Goal: Information Seeking & Learning: Learn about a topic

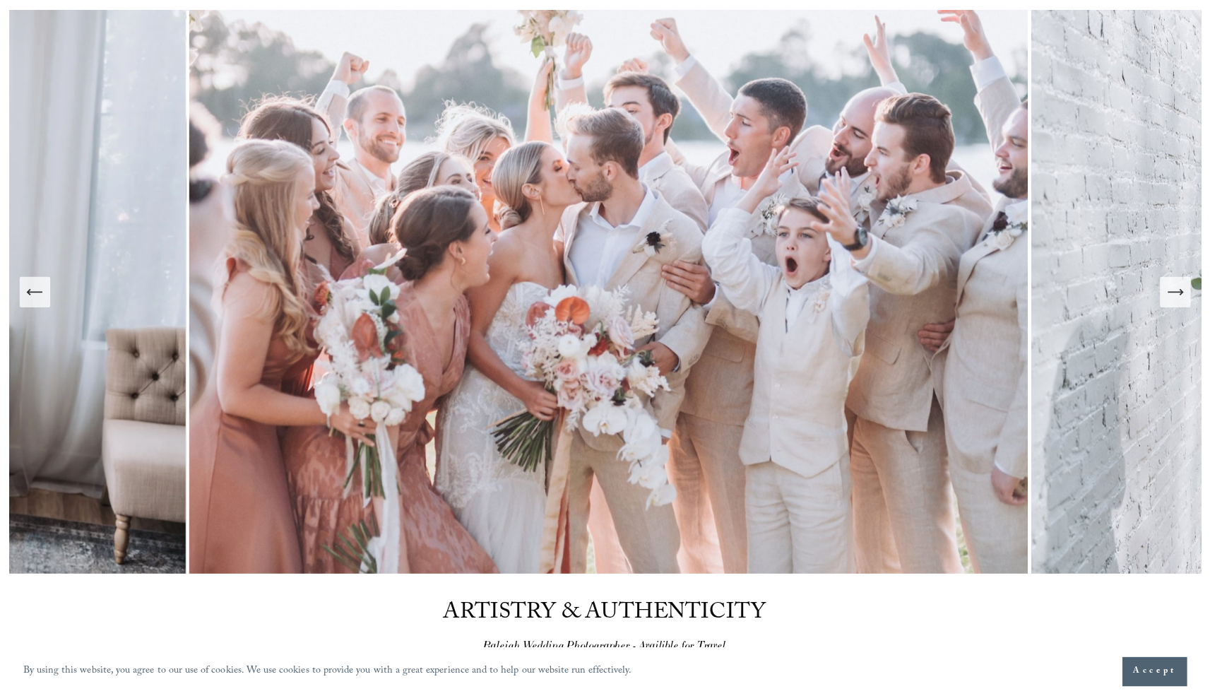
scroll to position [107, 0]
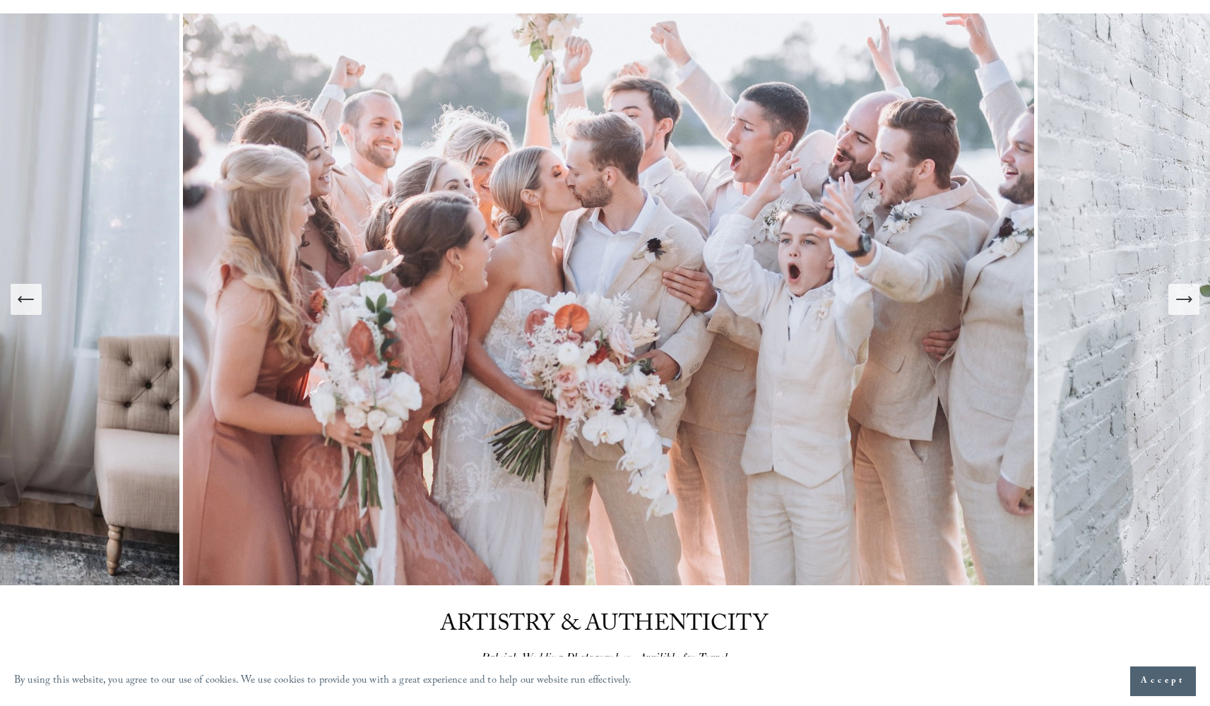
click at [1178, 298] on icon "Next Slide" at bounding box center [1184, 300] width 20 height 20
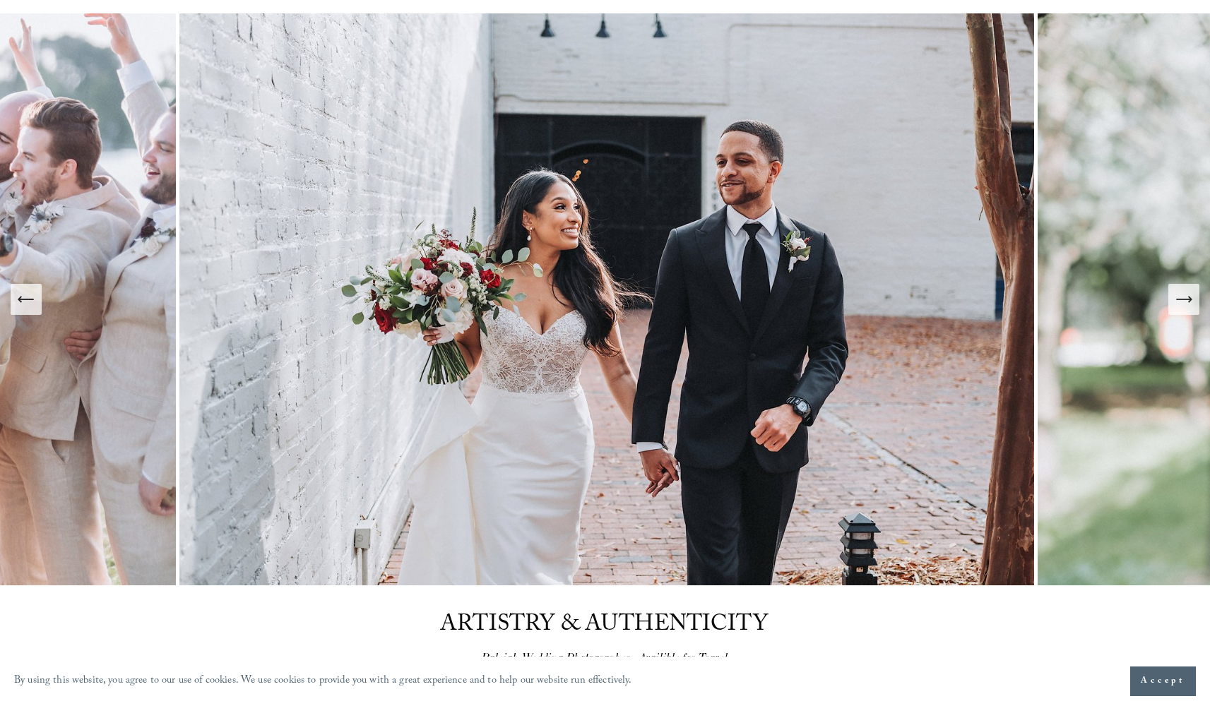
click at [1178, 298] on icon "Next Slide" at bounding box center [1184, 300] width 20 height 20
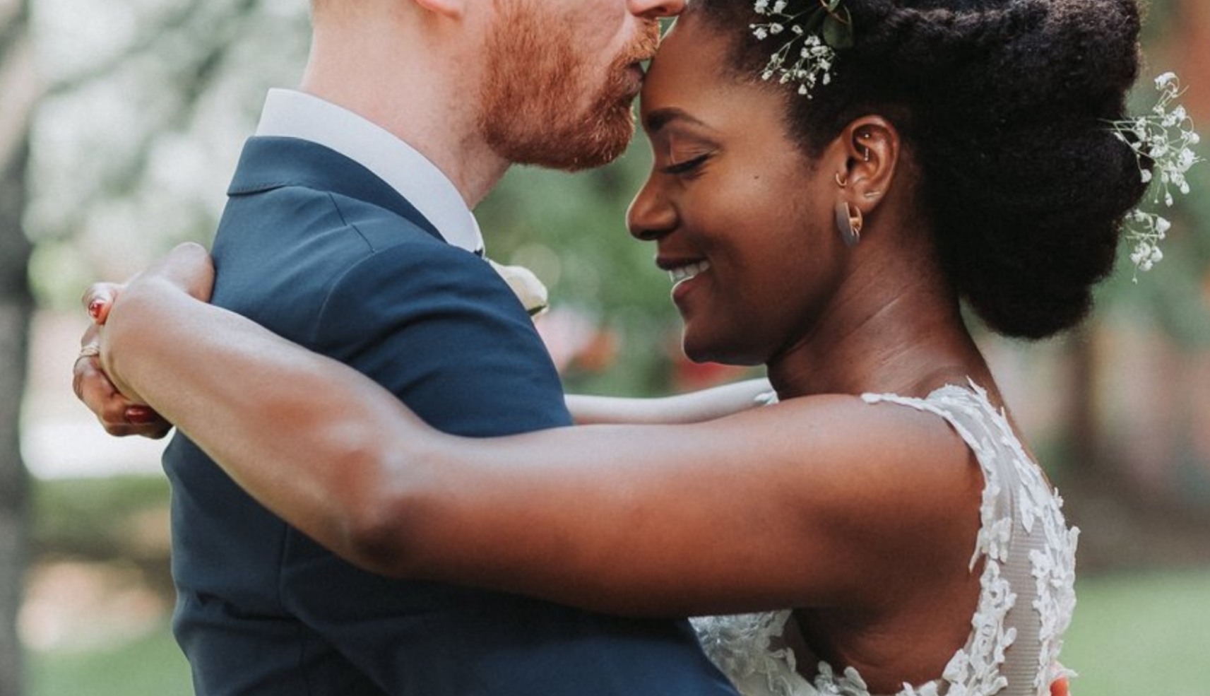
scroll to position [66, 0]
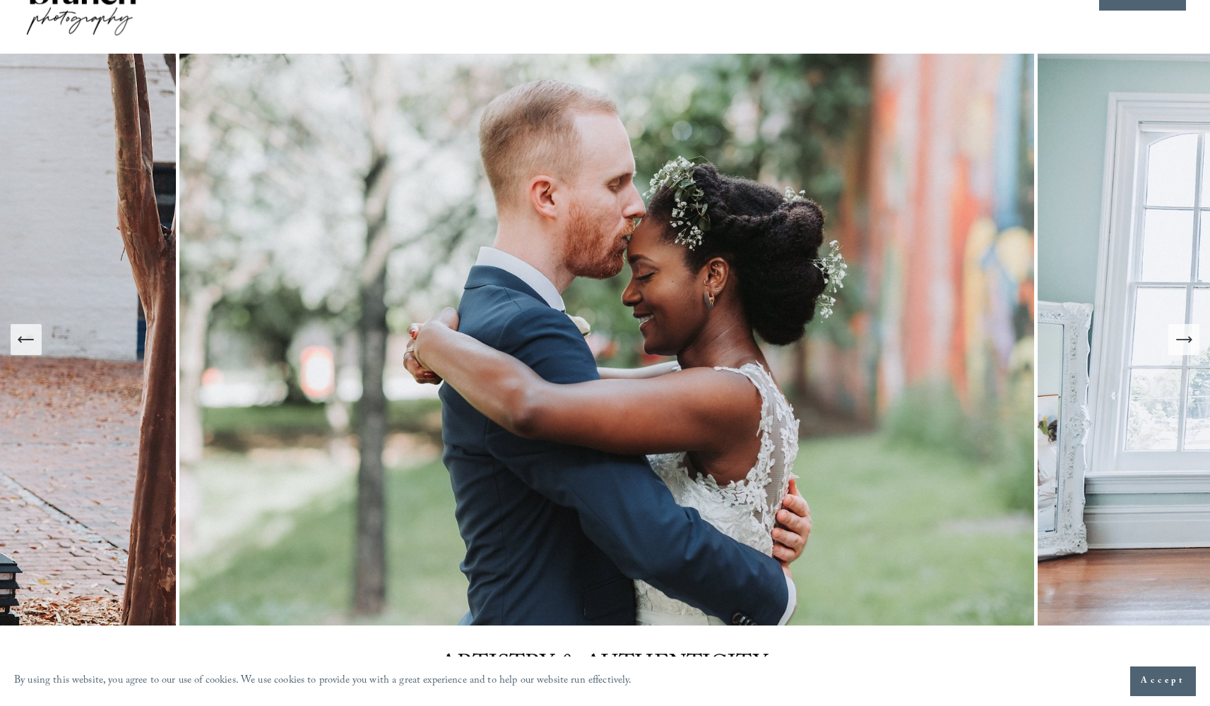
click at [1193, 336] on icon "Next Slide" at bounding box center [1184, 340] width 20 height 20
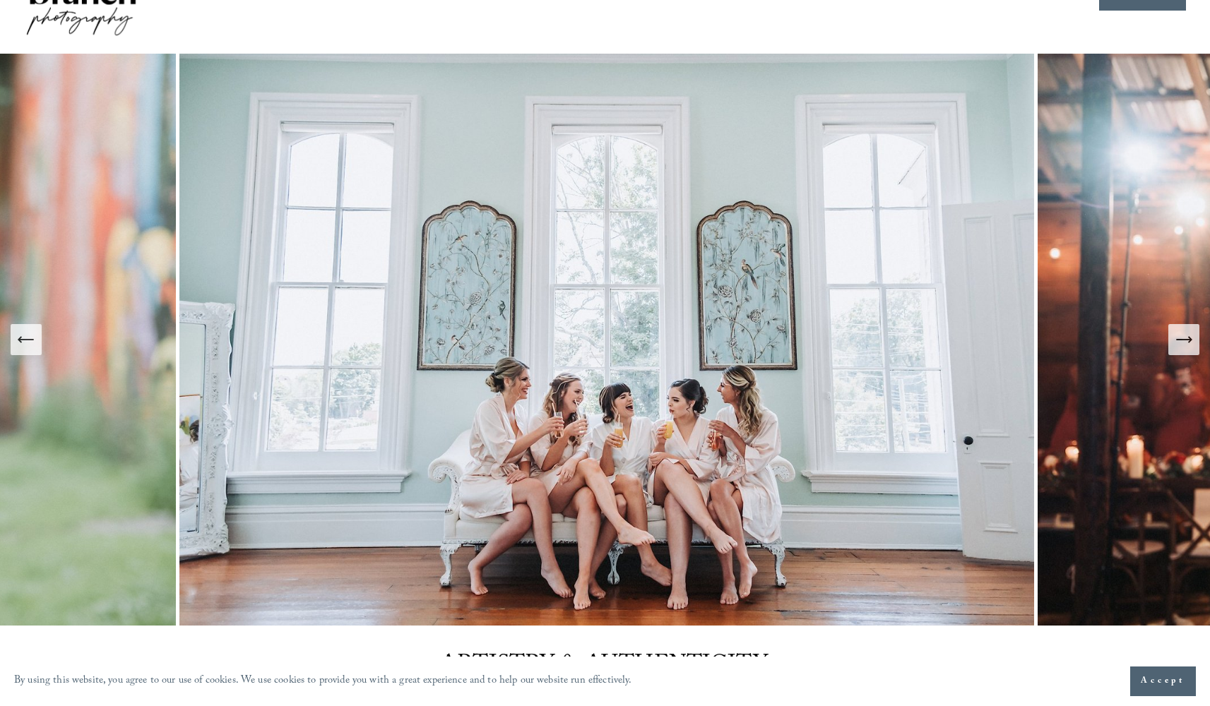
click at [1193, 336] on icon "Next Slide" at bounding box center [1184, 340] width 20 height 20
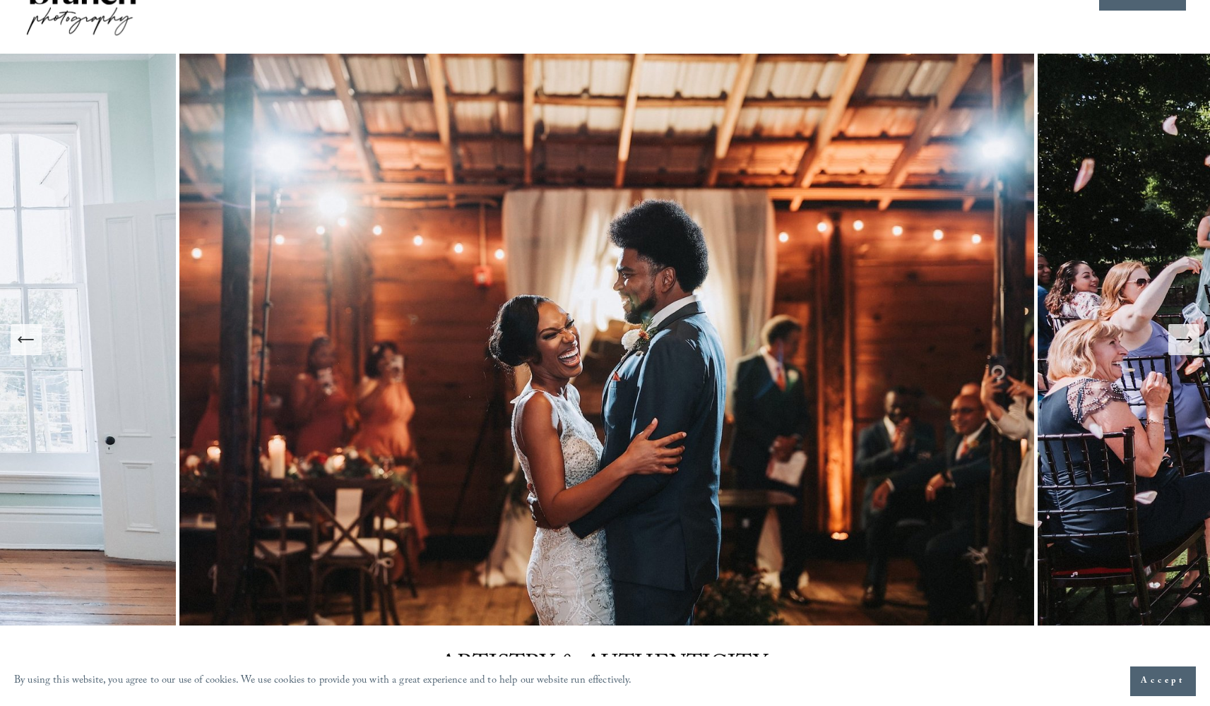
click at [1193, 336] on icon "Next Slide" at bounding box center [1184, 340] width 20 height 20
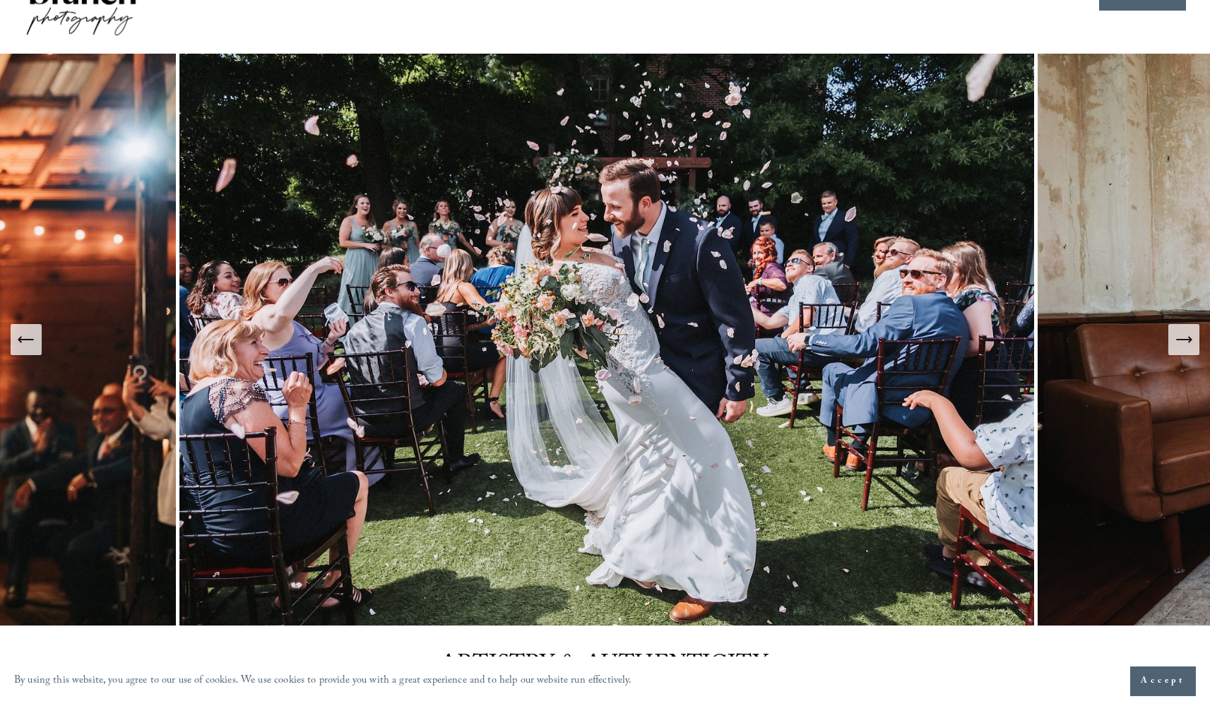
click at [1193, 336] on icon "Next Slide" at bounding box center [1184, 340] width 20 height 20
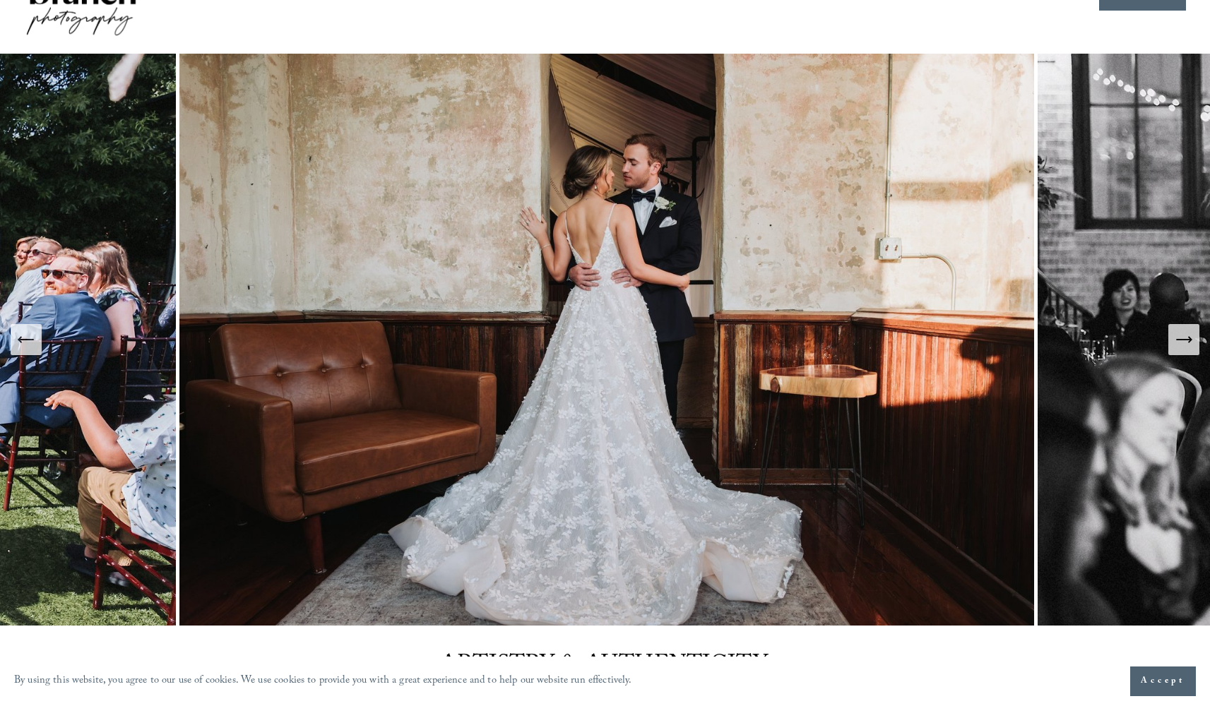
click at [1193, 336] on icon "Next Slide" at bounding box center [1184, 340] width 20 height 20
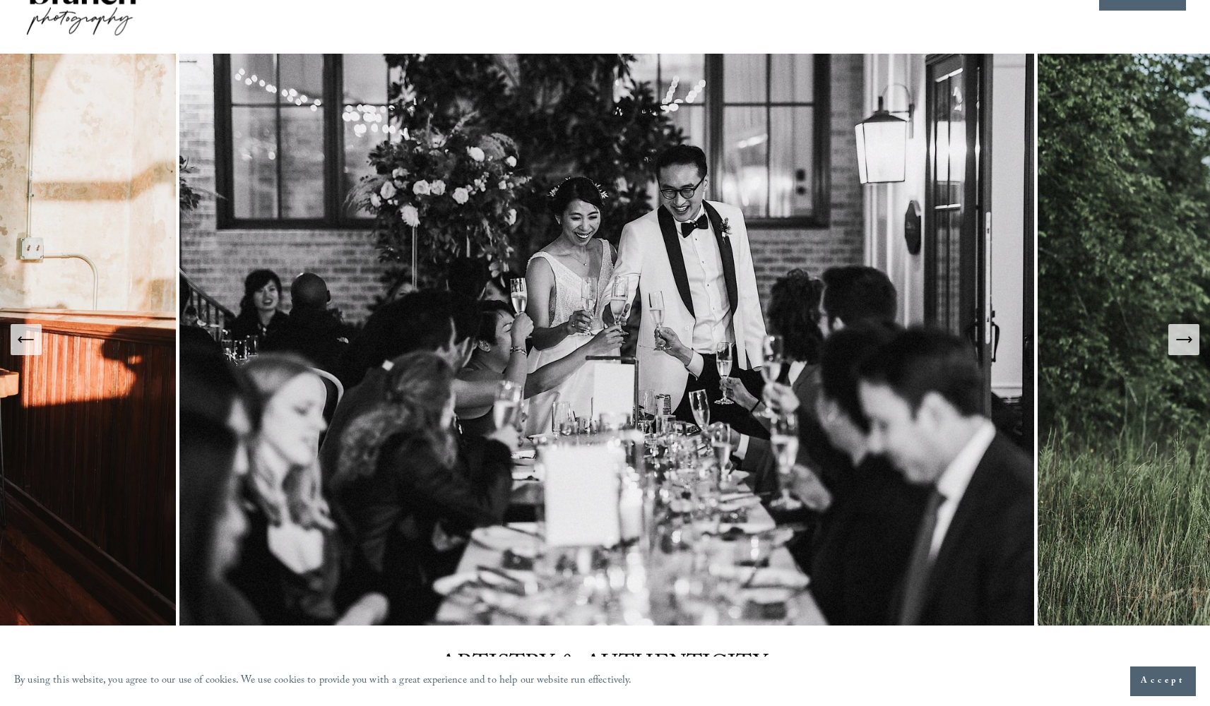
click at [1193, 336] on icon "Next Slide" at bounding box center [1184, 340] width 20 height 20
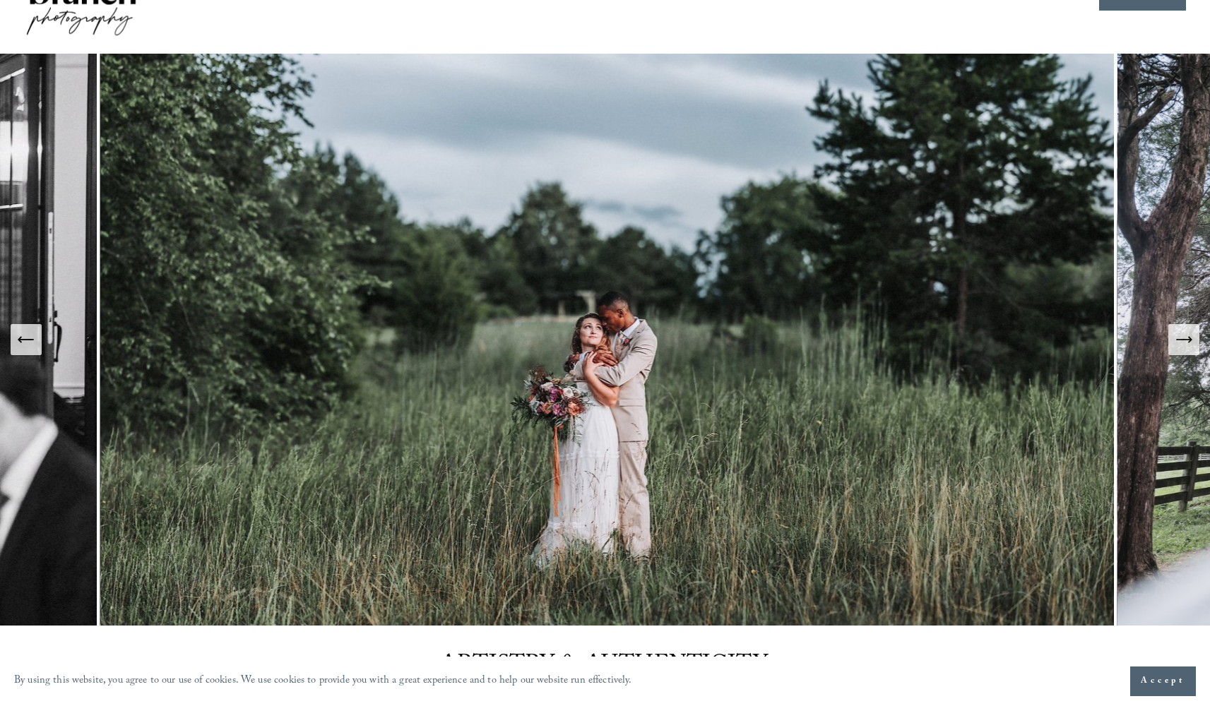
click at [18, 338] on icon "Previous Slide" at bounding box center [26, 340] width 20 height 20
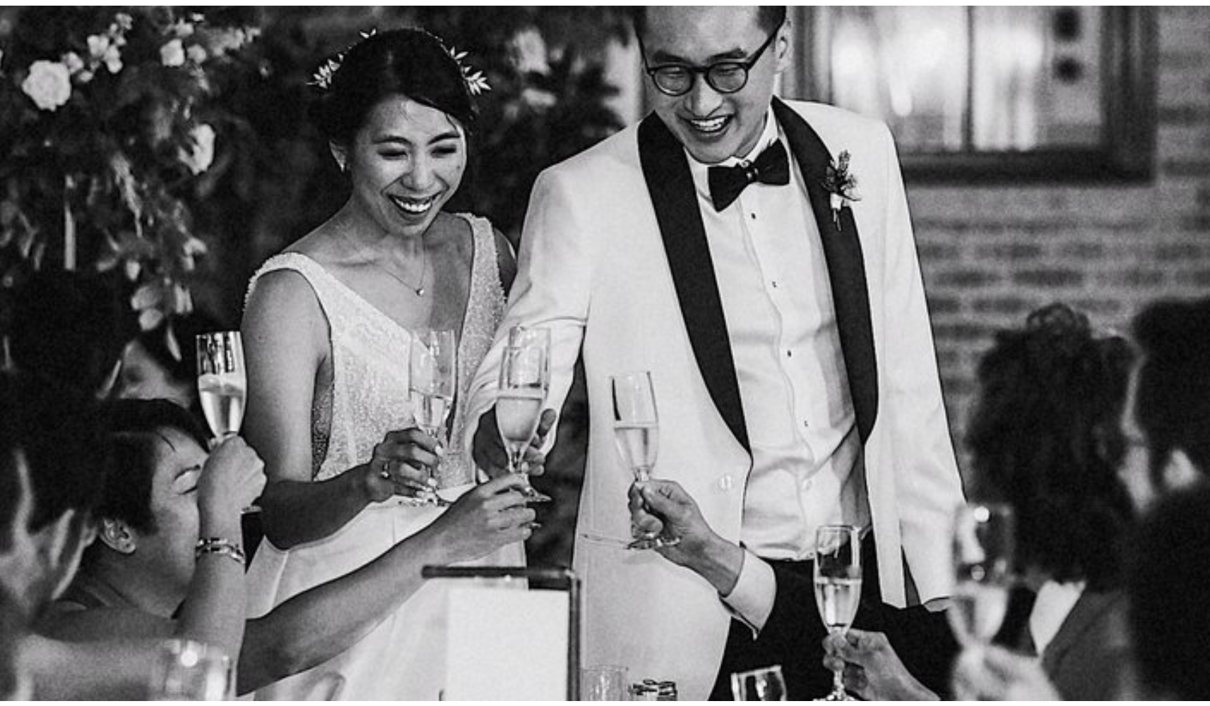
scroll to position [95, 0]
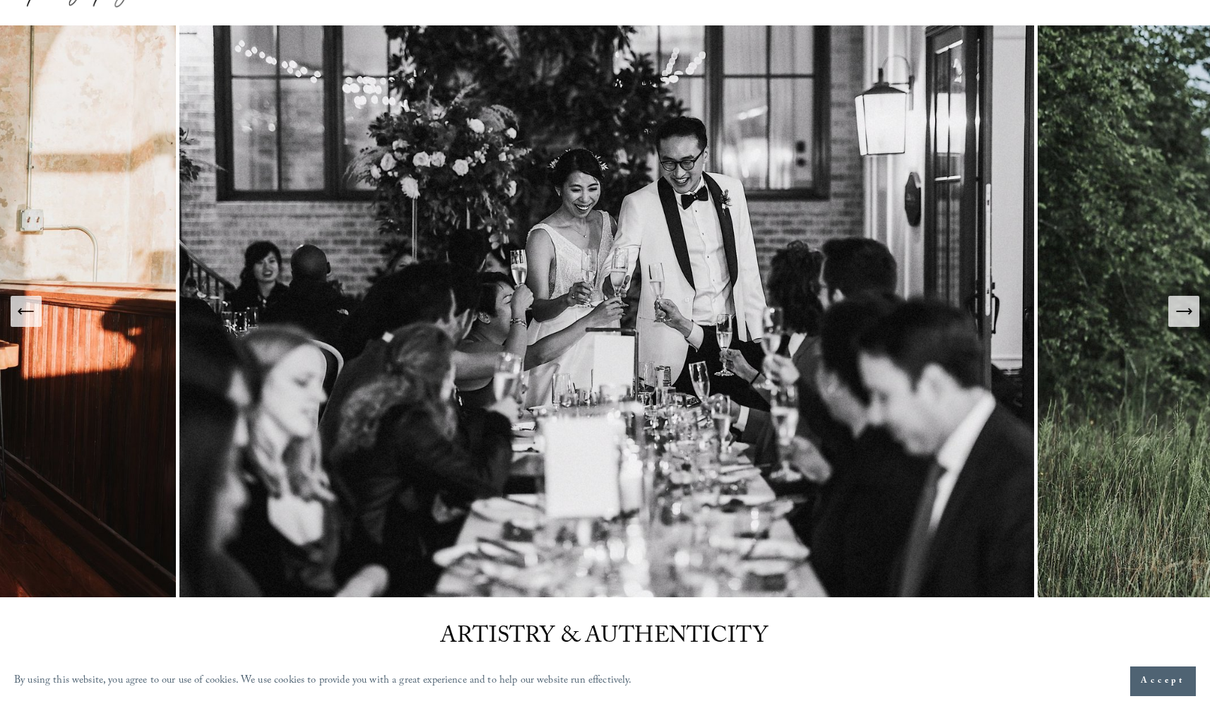
click at [1178, 302] on icon "Next Slide" at bounding box center [1184, 312] width 20 height 20
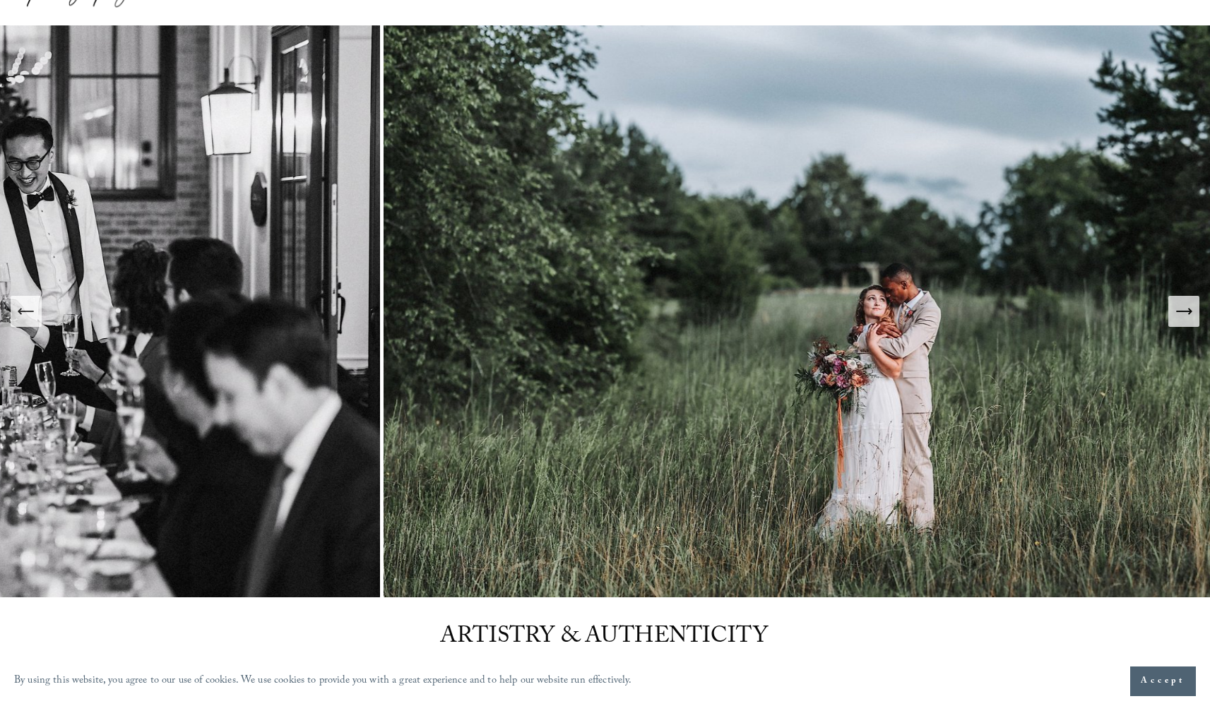
click at [1178, 302] on icon "Next Slide" at bounding box center [1184, 312] width 20 height 20
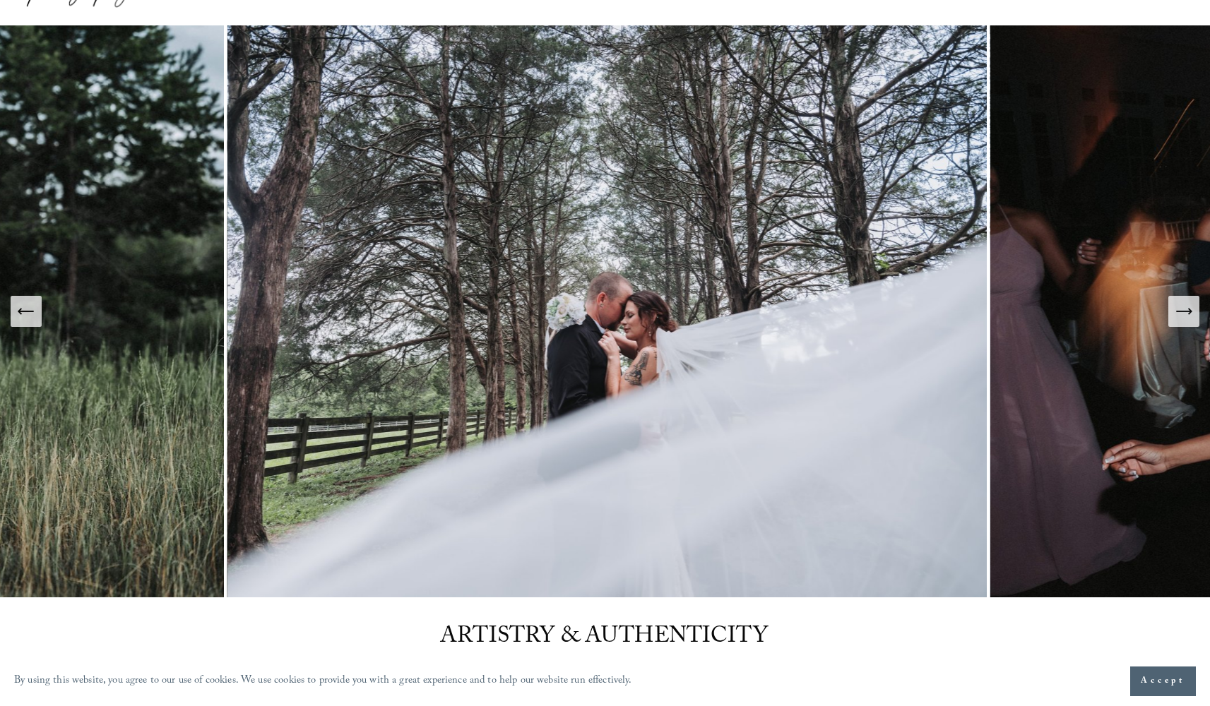
click at [1178, 302] on icon "Next Slide" at bounding box center [1184, 312] width 20 height 20
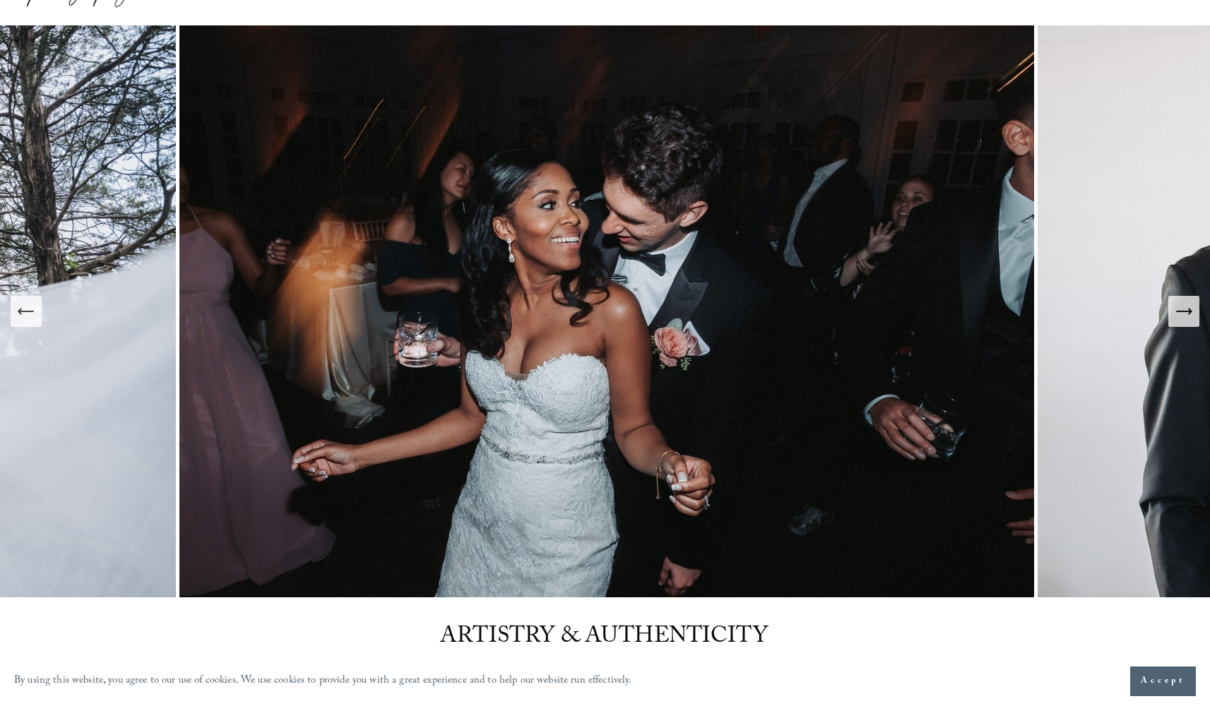
click at [1178, 302] on icon "Next Slide" at bounding box center [1184, 312] width 20 height 20
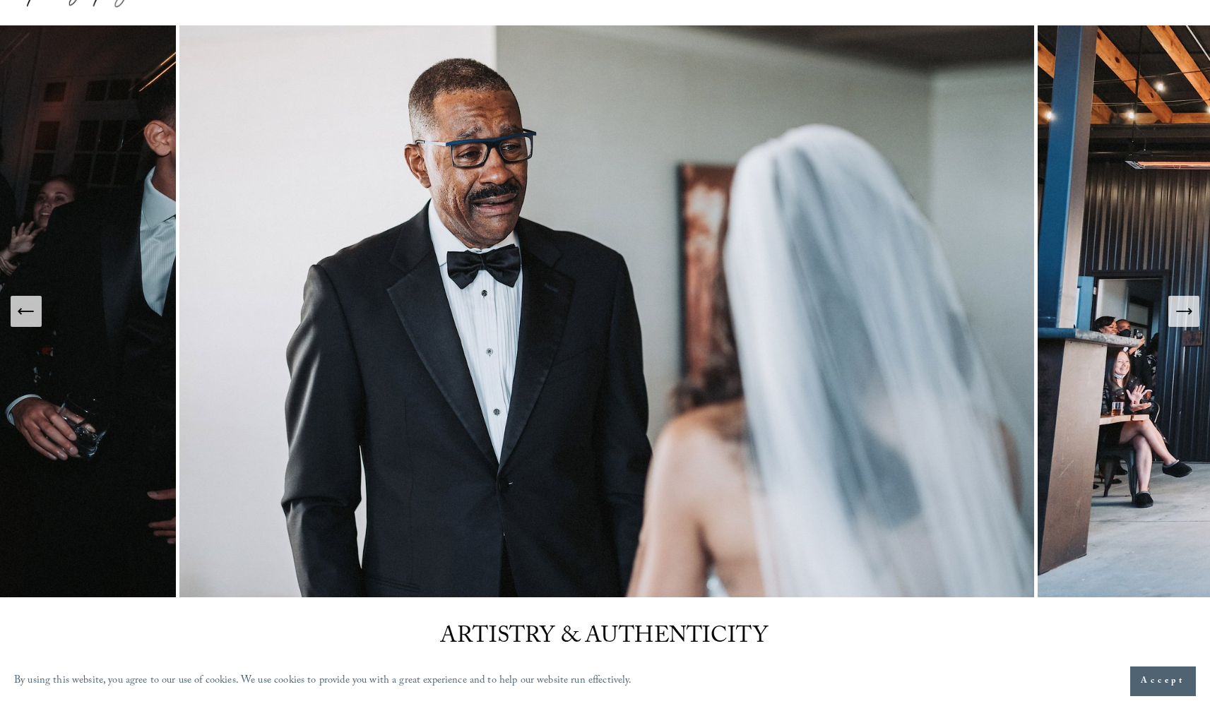
click at [1178, 302] on icon "Next Slide" at bounding box center [1184, 312] width 20 height 20
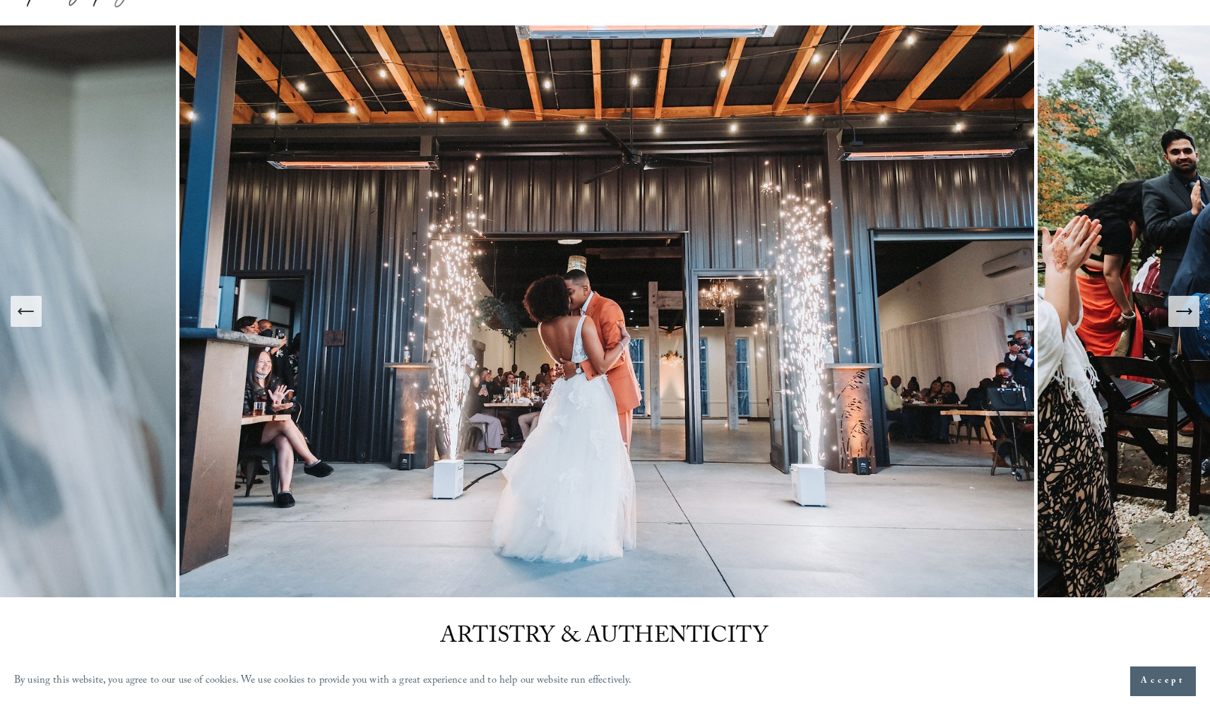
click at [1178, 302] on icon "Next Slide" at bounding box center [1184, 312] width 20 height 20
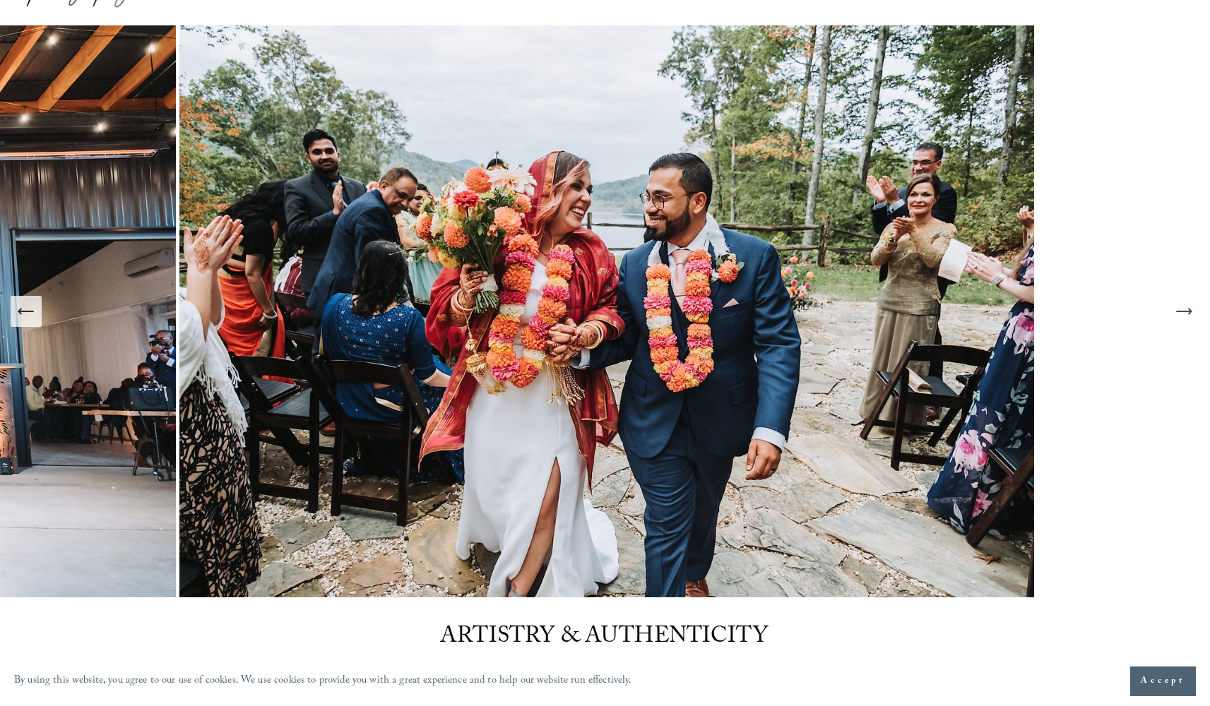
click at [1178, 302] on icon "Next Slide" at bounding box center [1184, 312] width 20 height 20
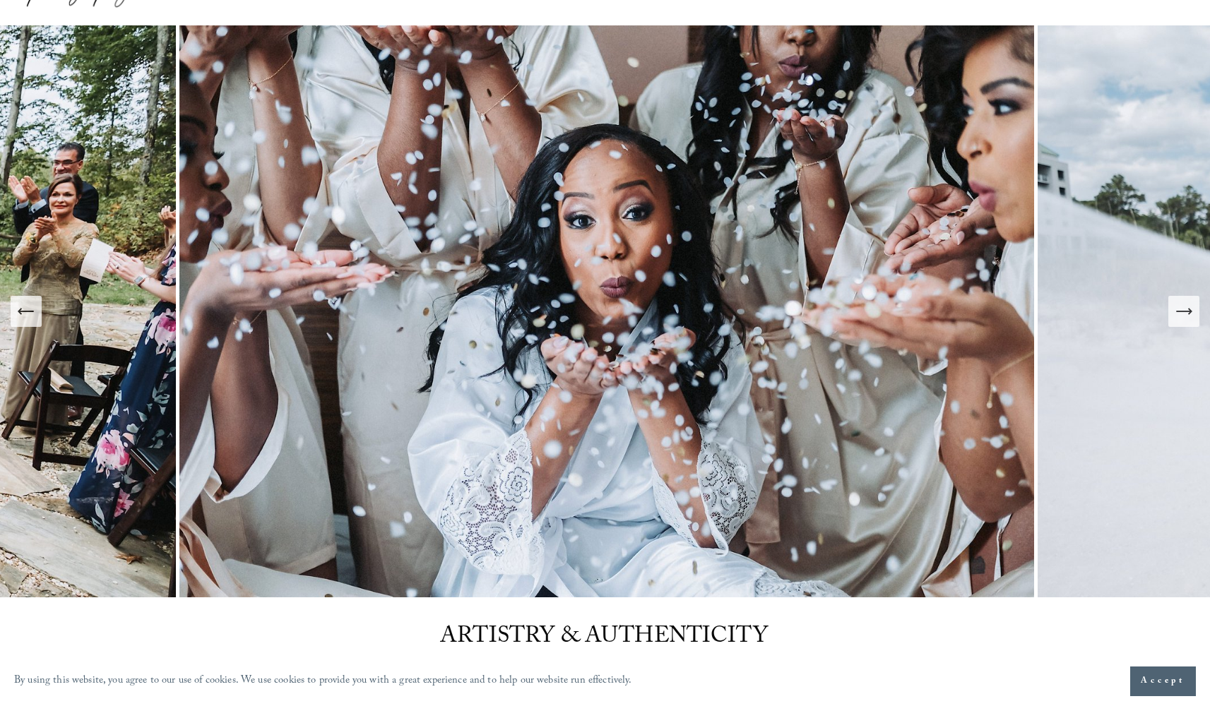
click at [1178, 302] on icon "Next Slide" at bounding box center [1184, 312] width 20 height 20
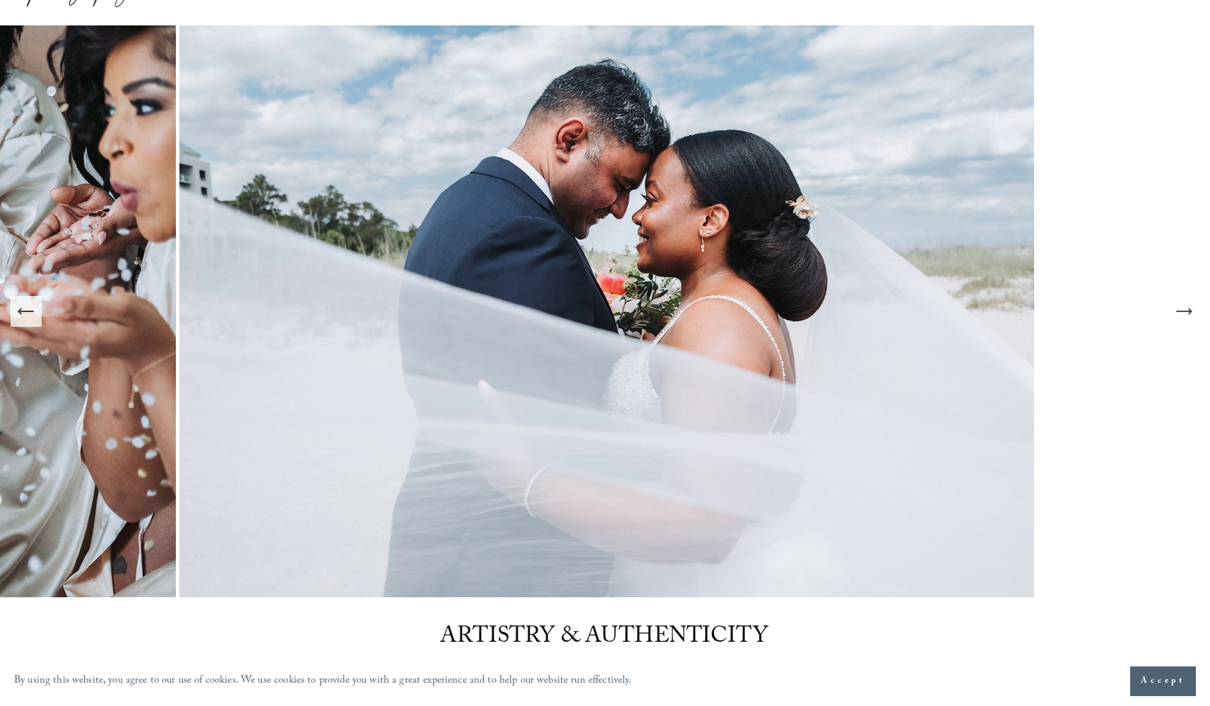
click at [1178, 302] on icon "Next Slide" at bounding box center [1184, 312] width 20 height 20
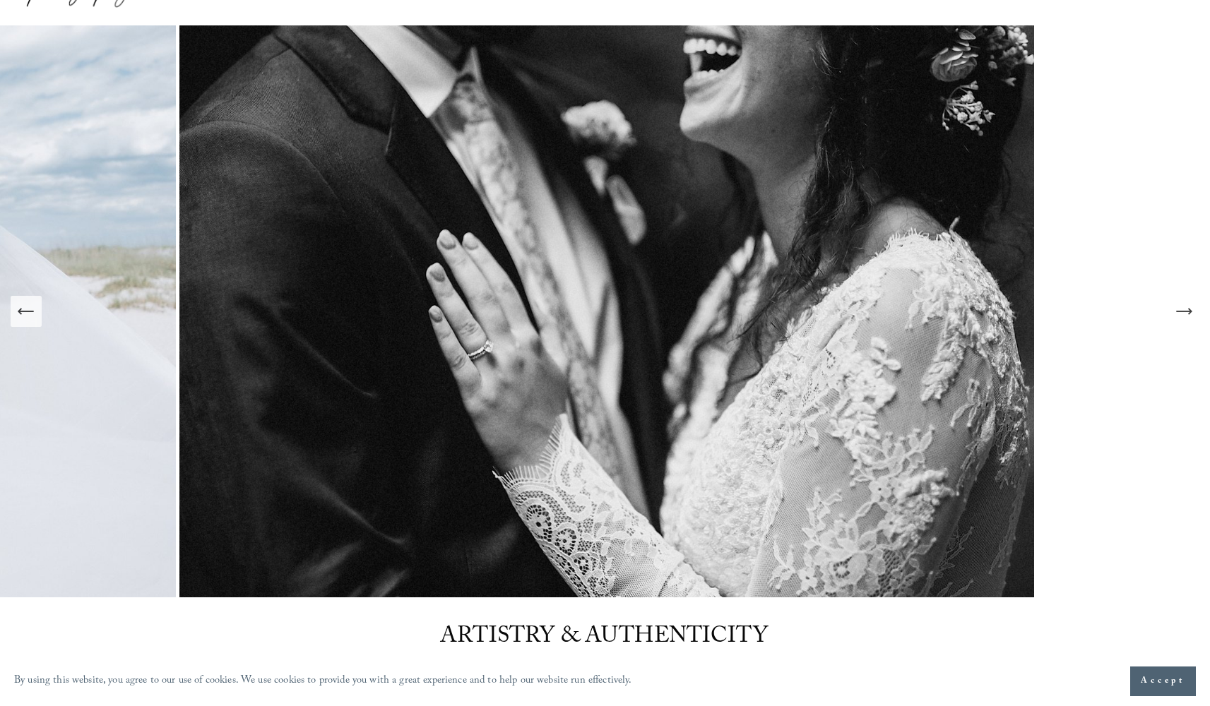
click at [1178, 302] on icon "Next Slide" at bounding box center [1184, 312] width 20 height 20
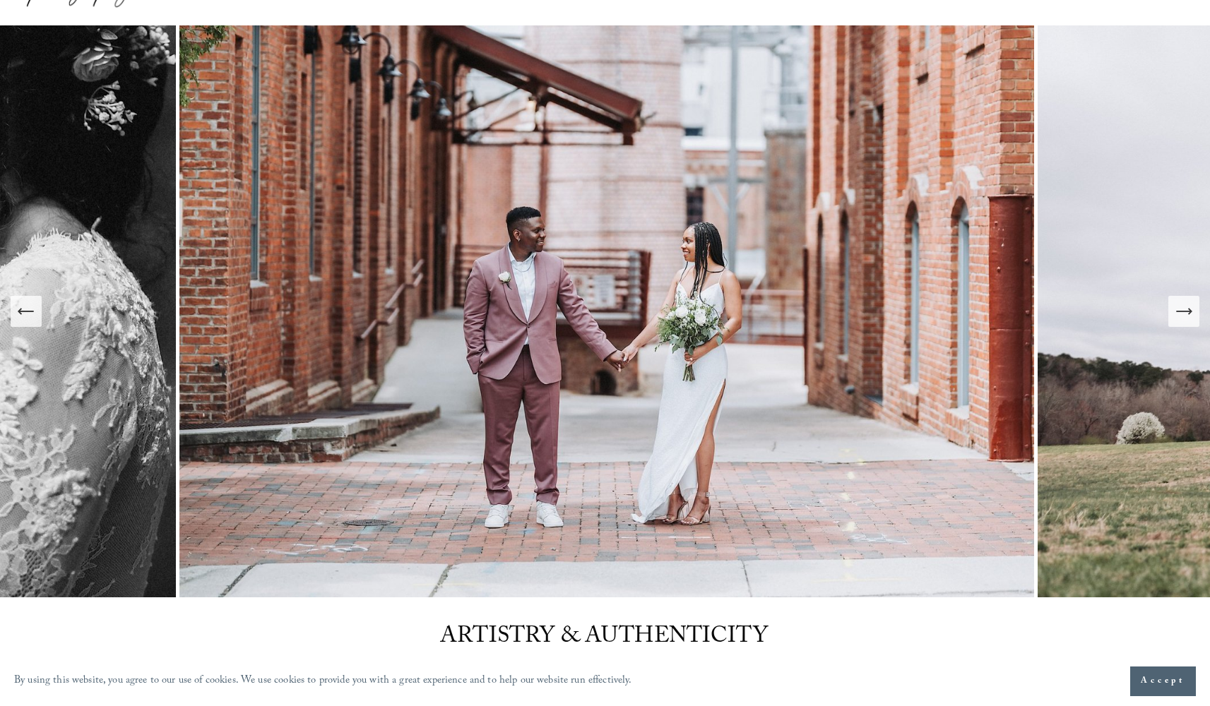
click at [1178, 302] on icon "Next Slide" at bounding box center [1184, 312] width 20 height 20
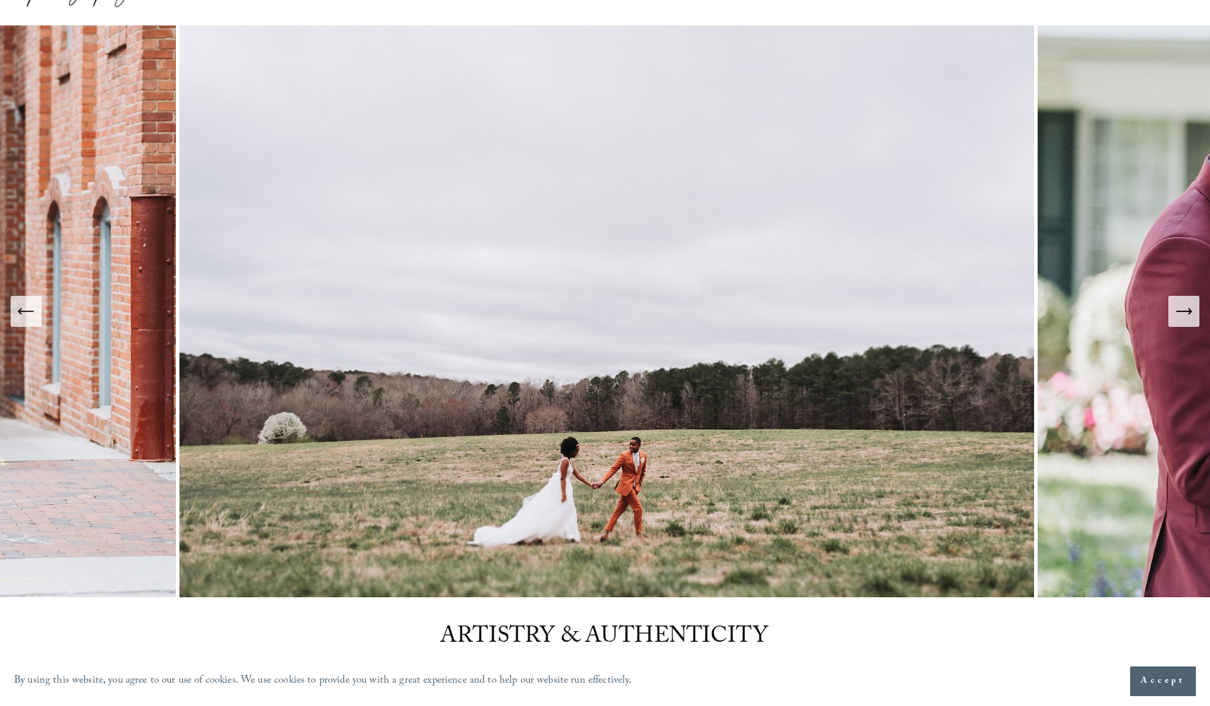
click at [1178, 302] on icon "Next Slide" at bounding box center [1184, 312] width 20 height 20
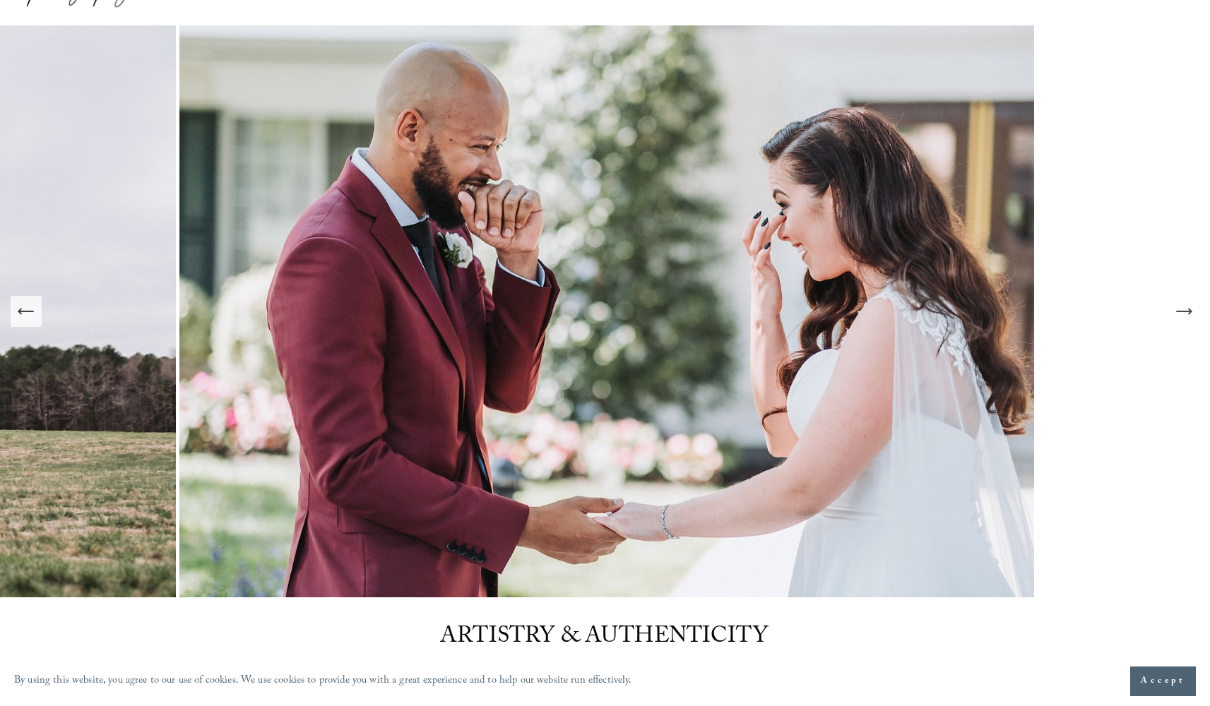
click at [1178, 302] on icon "Next Slide" at bounding box center [1184, 312] width 20 height 20
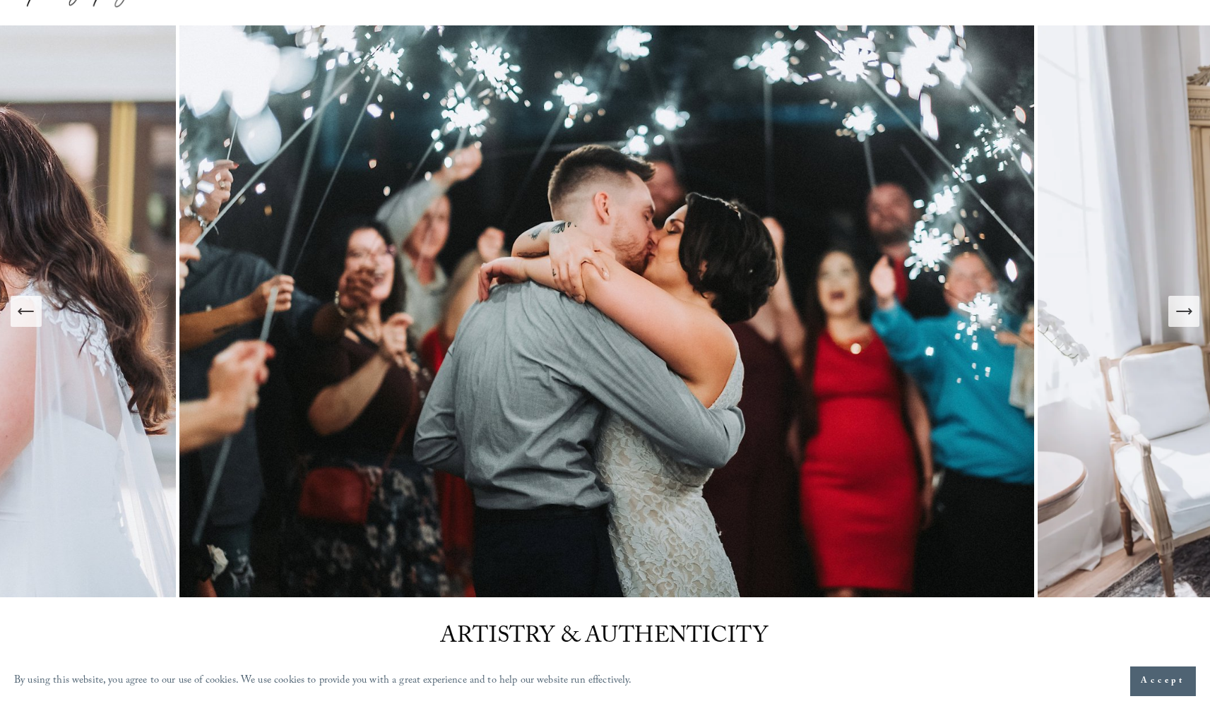
click at [1178, 302] on icon "Next Slide" at bounding box center [1184, 312] width 20 height 20
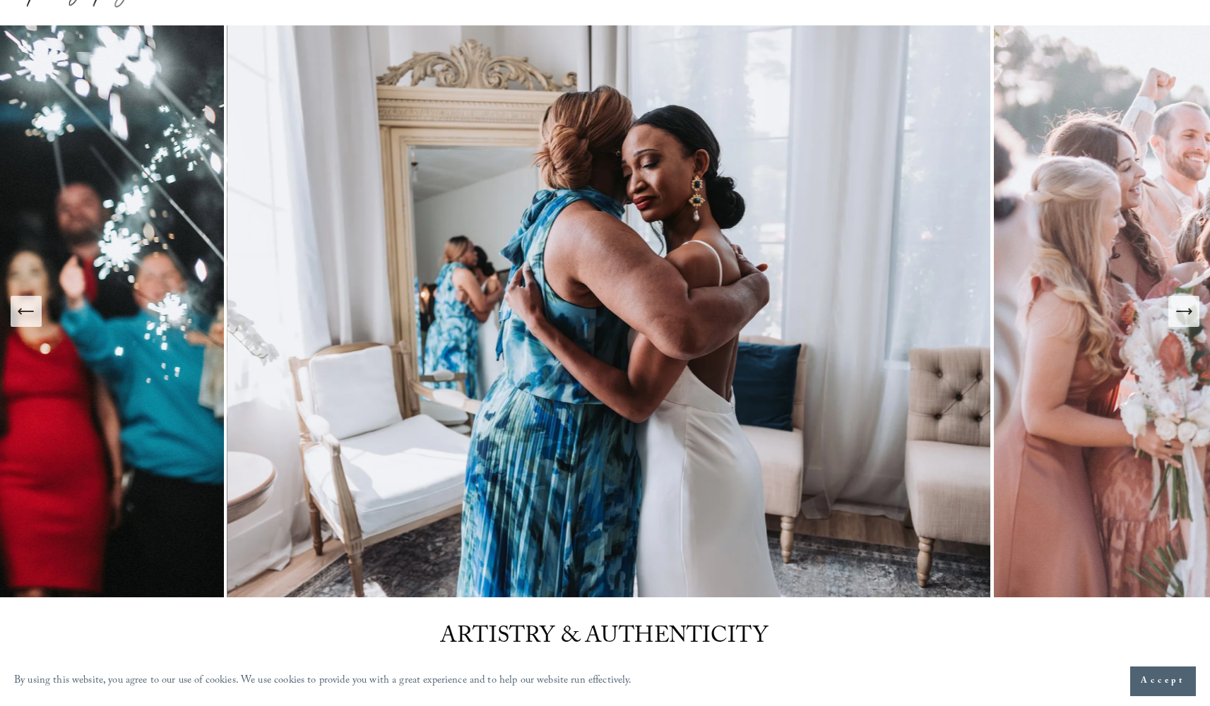
click at [1178, 302] on icon "Next Slide" at bounding box center [1184, 312] width 20 height 20
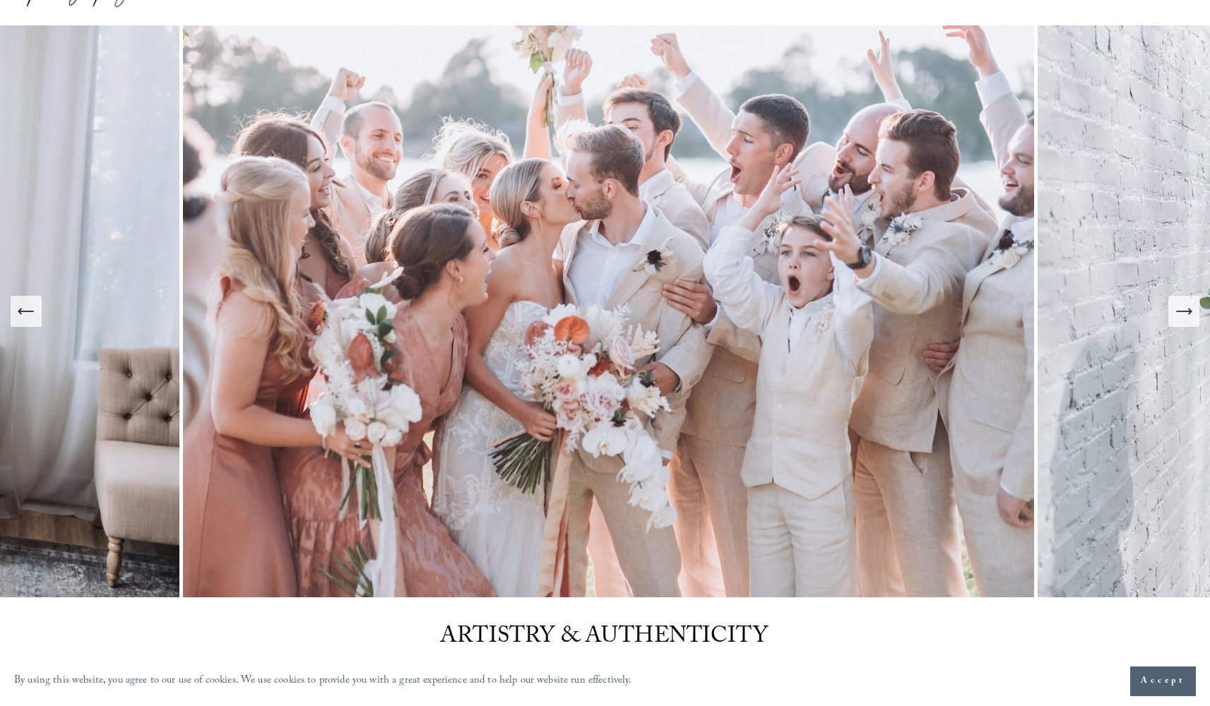
click at [1178, 302] on icon "Next Slide" at bounding box center [1184, 312] width 20 height 20
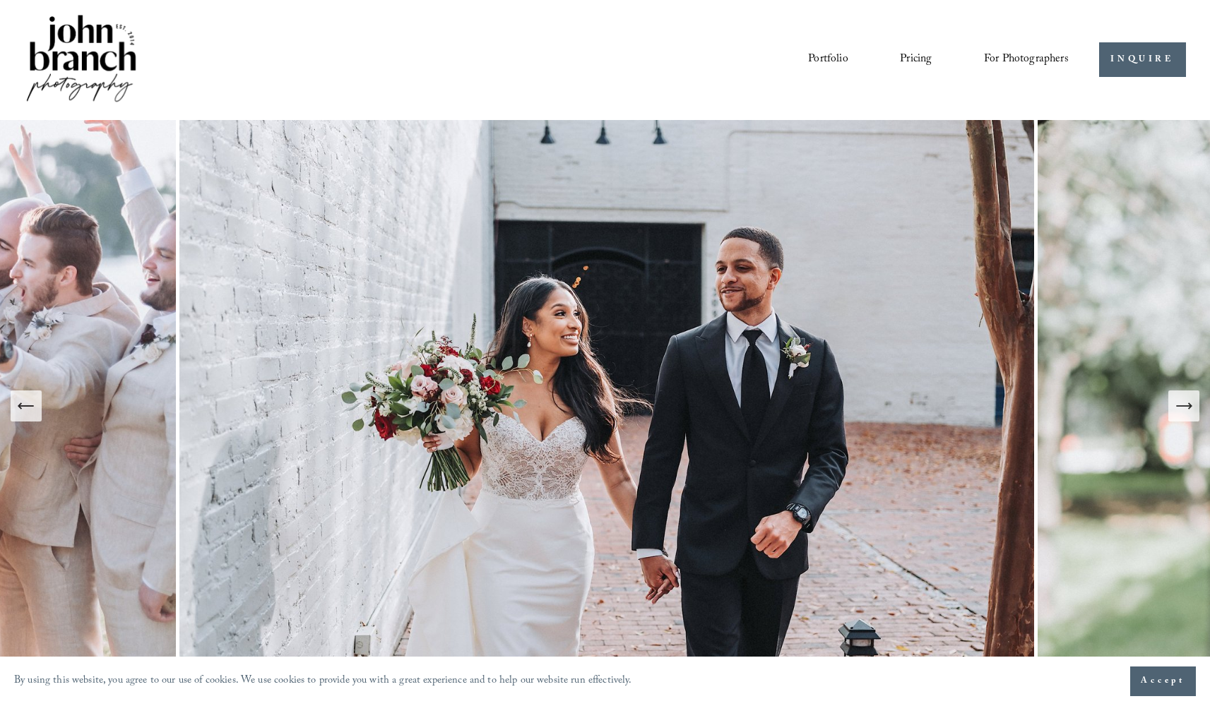
scroll to position [0, 0]
click at [917, 54] on link "Pricing" at bounding box center [916, 59] width 32 height 24
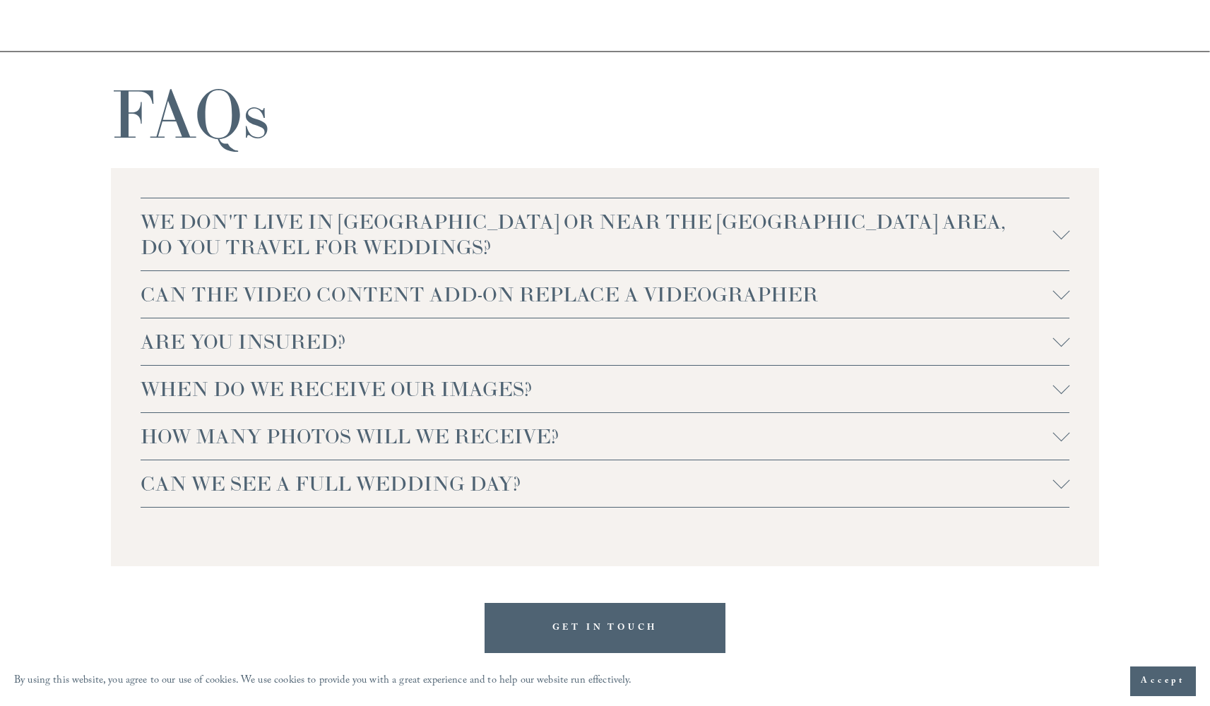
scroll to position [2969, 0]
click at [317, 485] on span "CAN WE SEE A FULL WEDDING DAY?" at bounding box center [597, 484] width 913 height 25
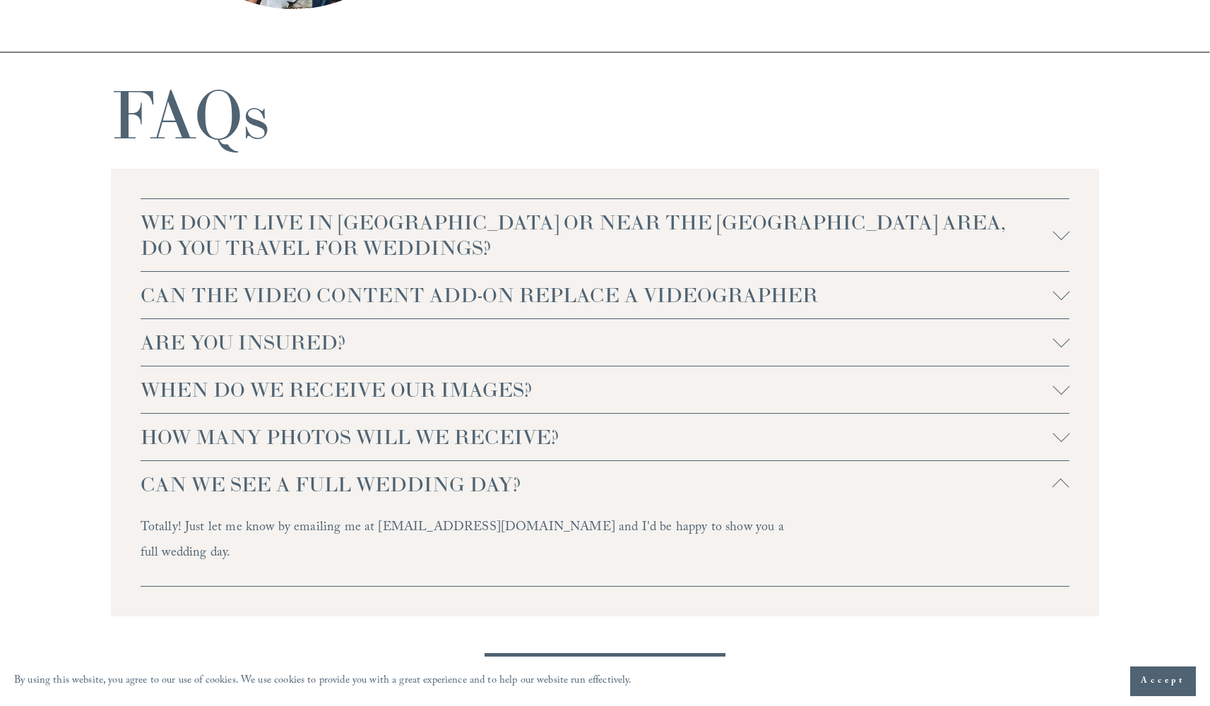
click at [317, 485] on span "CAN WE SEE A FULL WEDDING DAY?" at bounding box center [597, 484] width 913 height 25
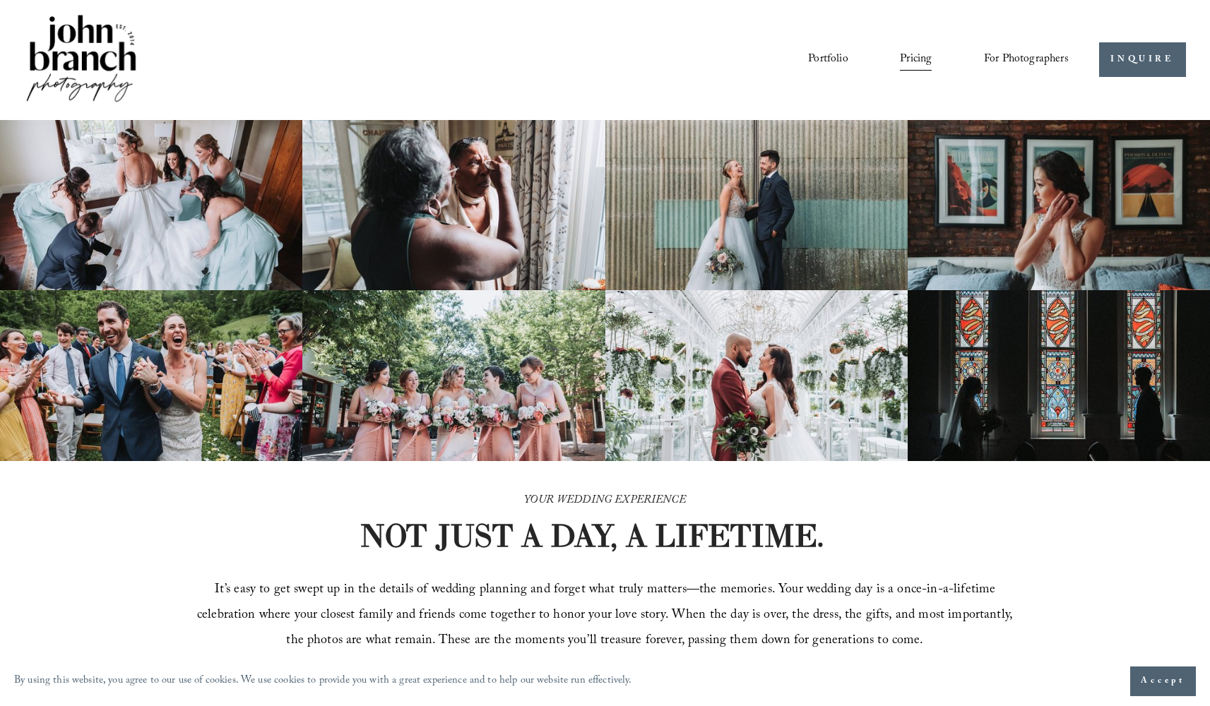
scroll to position [0, 0]
